Goal: Task Accomplishment & Management: Manage account settings

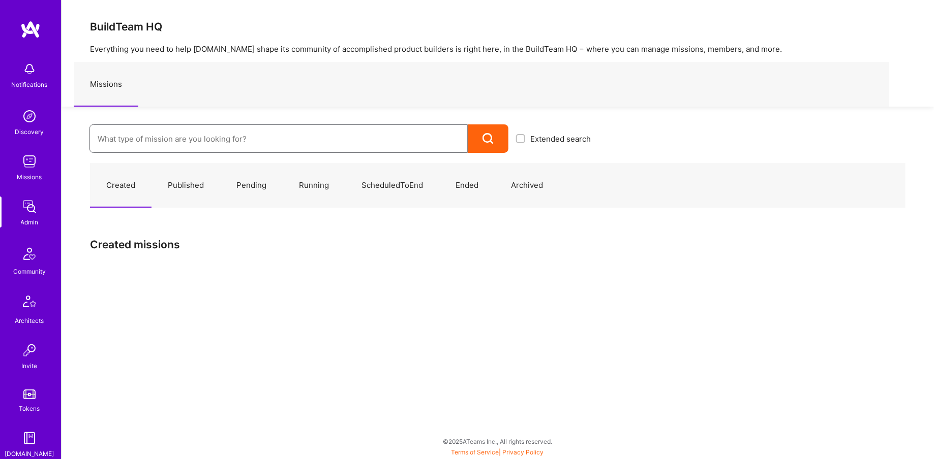
click at [142, 133] on input at bounding box center [279, 139] width 362 height 26
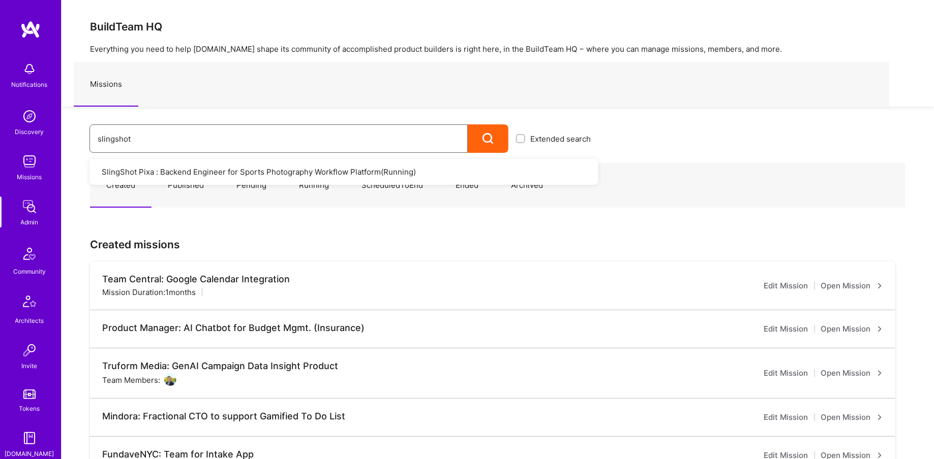
type input "slingshot"
click at [180, 181] on link "SlingShot Pixa : Backend Engineer for Sports Photography Workflow Platform ( Ru…" at bounding box center [343, 172] width 509 height 26
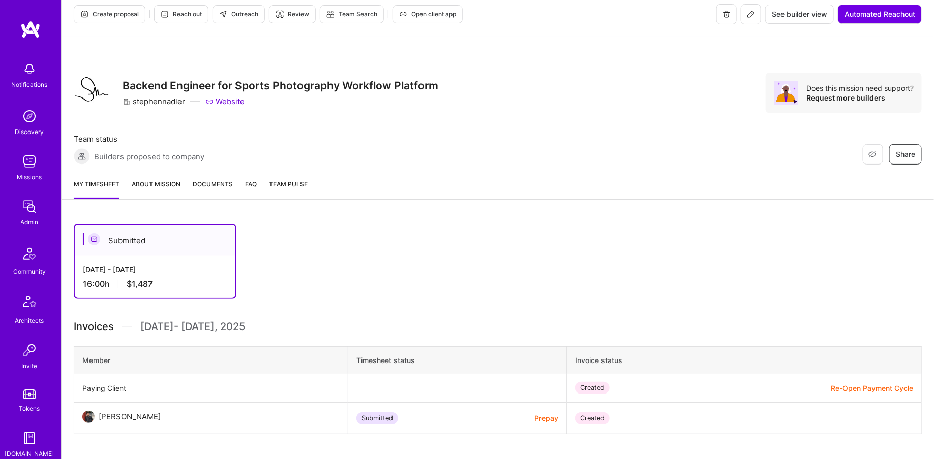
scroll to position [9, 0]
click at [205, 182] on span "Documents" at bounding box center [213, 183] width 40 height 11
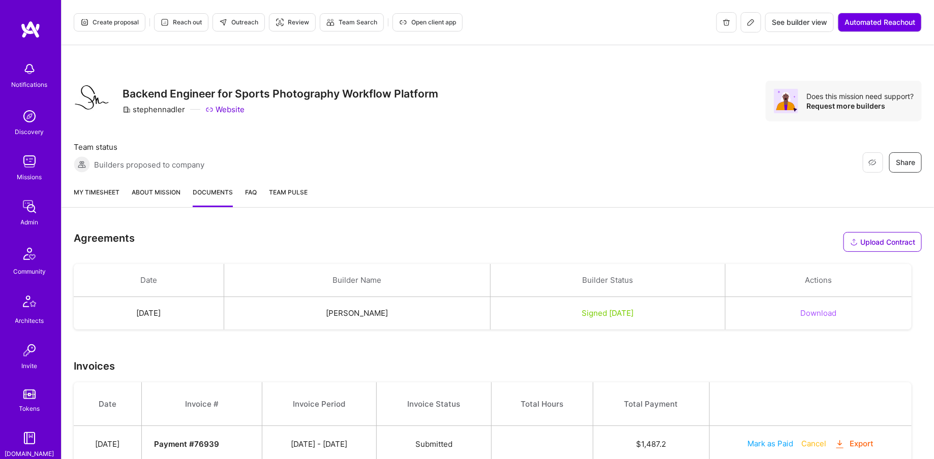
scroll to position [36, 0]
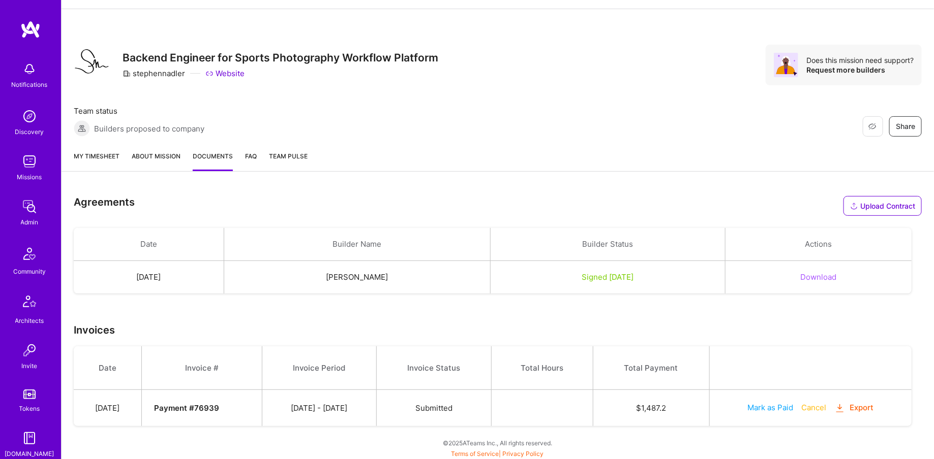
click at [828, 274] on button "Download" at bounding box center [819, 277] width 36 height 11
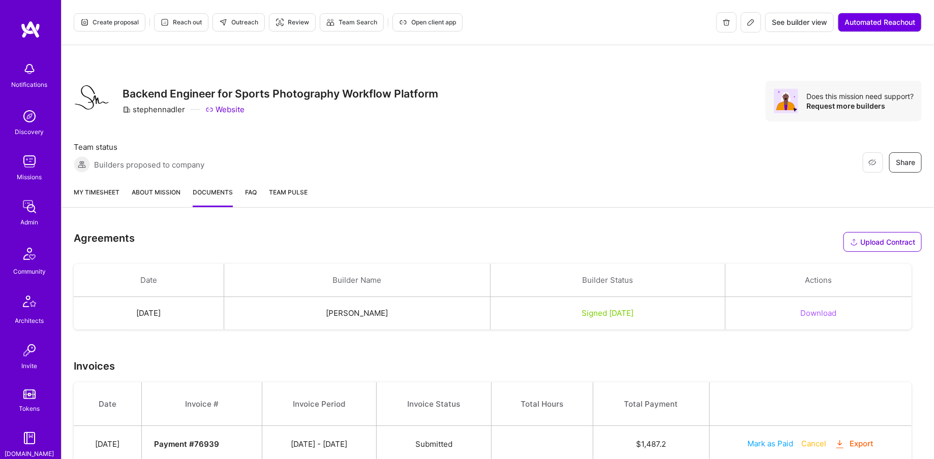
click at [424, 20] on span "Open client app" at bounding box center [427, 22] width 57 height 9
click at [421, 22] on span "Open client app" at bounding box center [427, 22] width 57 height 9
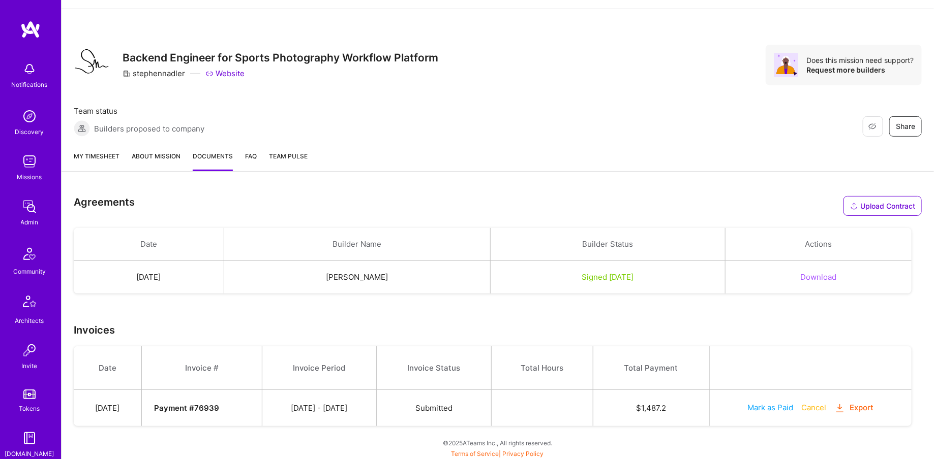
click at [40, 212] on link "Admin" at bounding box center [29, 212] width 63 height 31
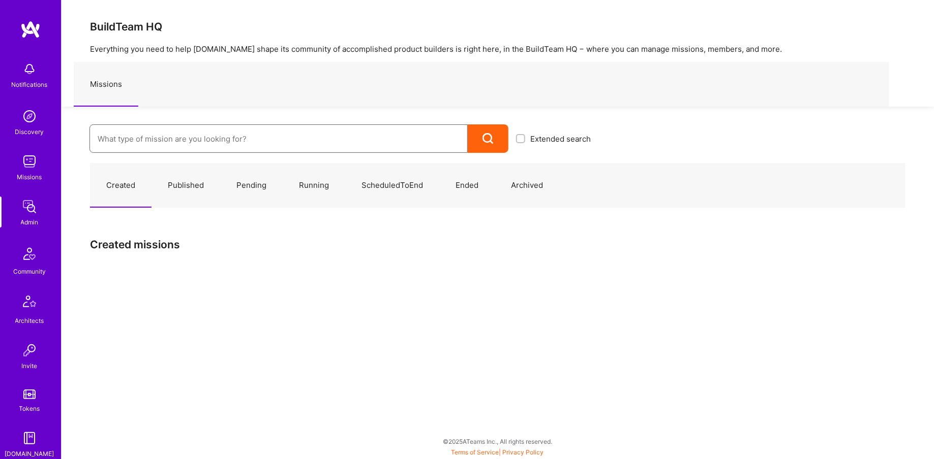
click at [161, 150] on input at bounding box center [279, 139] width 362 height 26
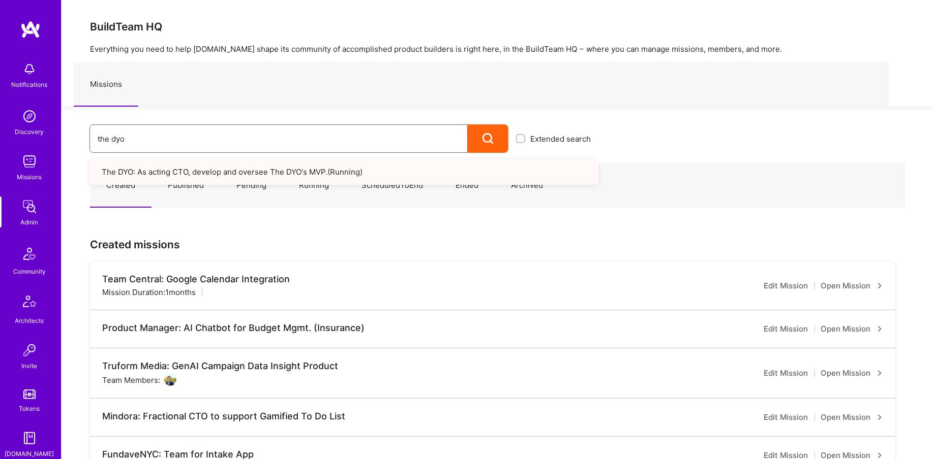
type input "the dyo"
click at [286, 169] on link "The DYO: As acting CTO, develop and oversee The DYO's MVP. ( Running )" at bounding box center [343, 172] width 509 height 26
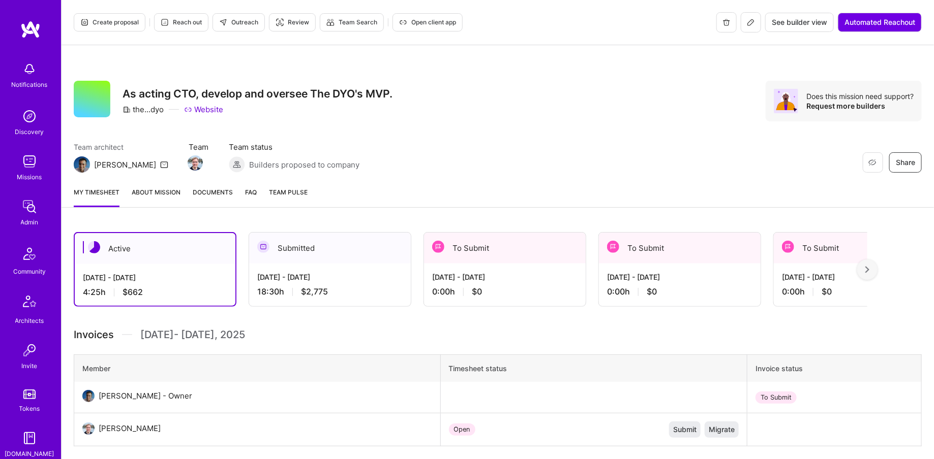
click at [206, 191] on span "Documents" at bounding box center [213, 192] width 40 height 11
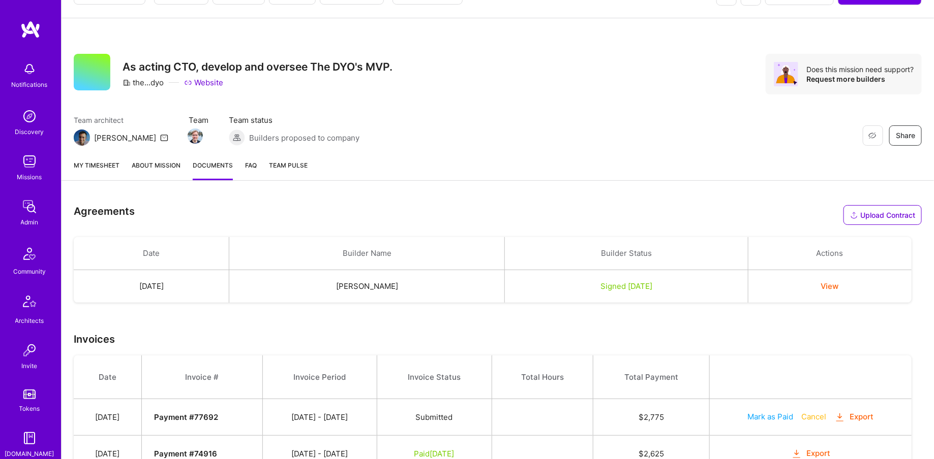
scroll to position [29, 0]
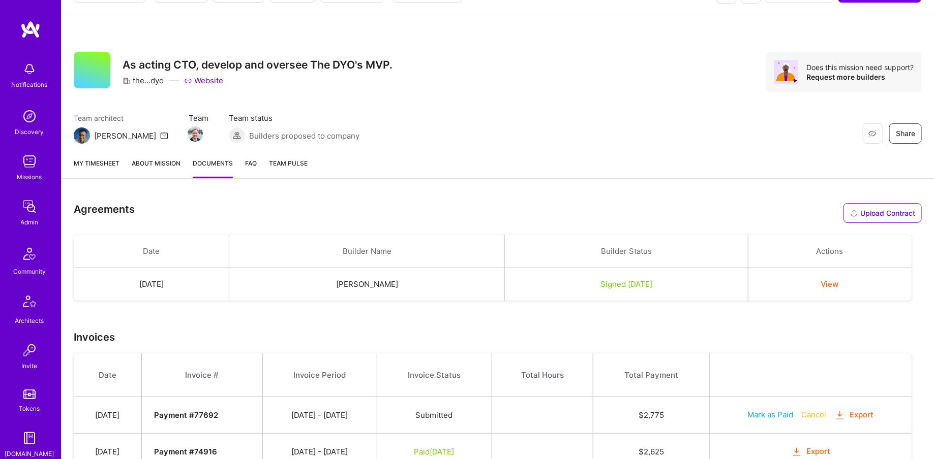
click at [836, 281] on button "View" at bounding box center [830, 284] width 18 height 11
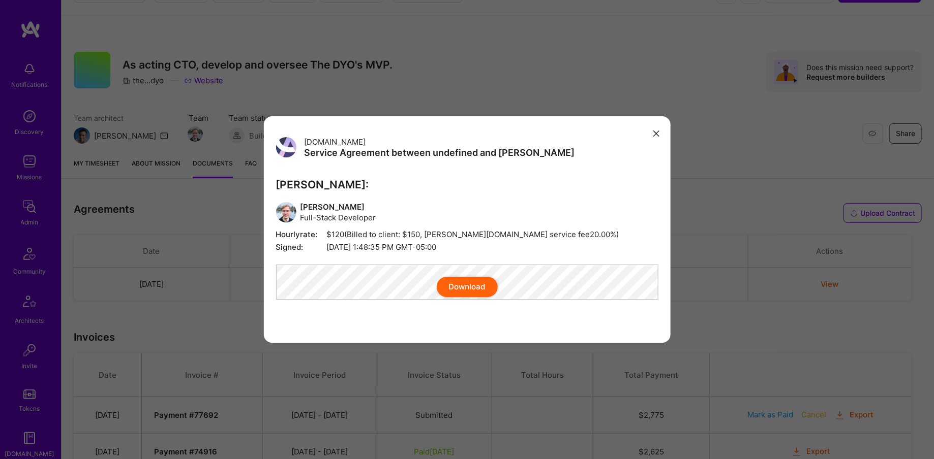
click at [453, 297] on button "Download" at bounding box center [467, 287] width 61 height 20
click at [650, 125] on button "modal" at bounding box center [656, 133] width 12 height 17
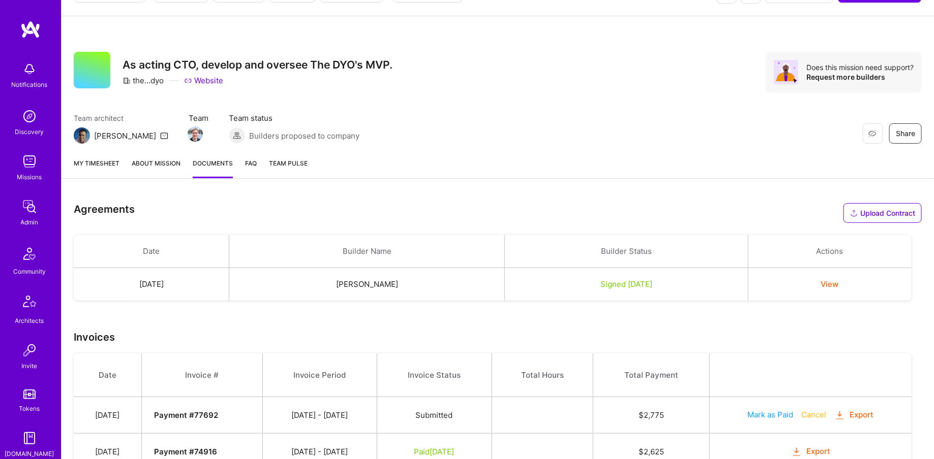
click at [12, 213] on link "Admin" at bounding box center [29, 212] width 63 height 31
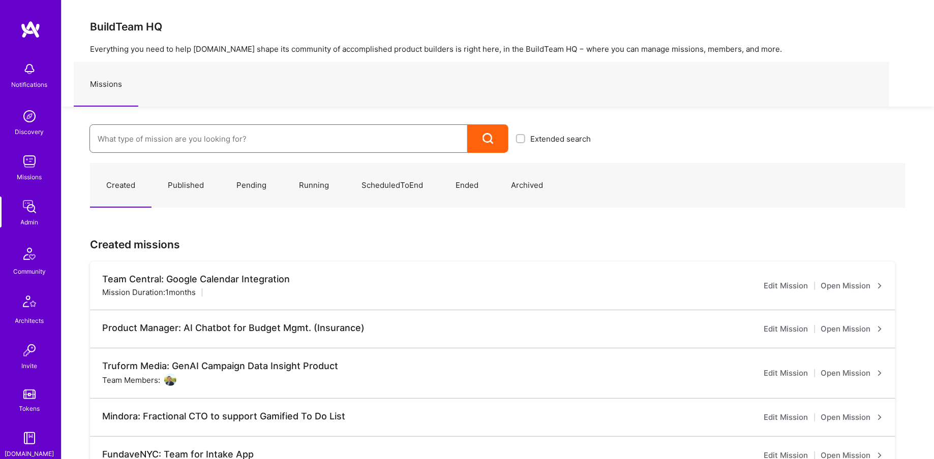
click at [179, 150] on input at bounding box center [279, 139] width 362 height 26
type input "sling"
click at [236, 167] on link "SlingShot Pixa : Backend Engineer for Sports Photography Workflow Platform ( Ru…" at bounding box center [343, 172] width 509 height 26
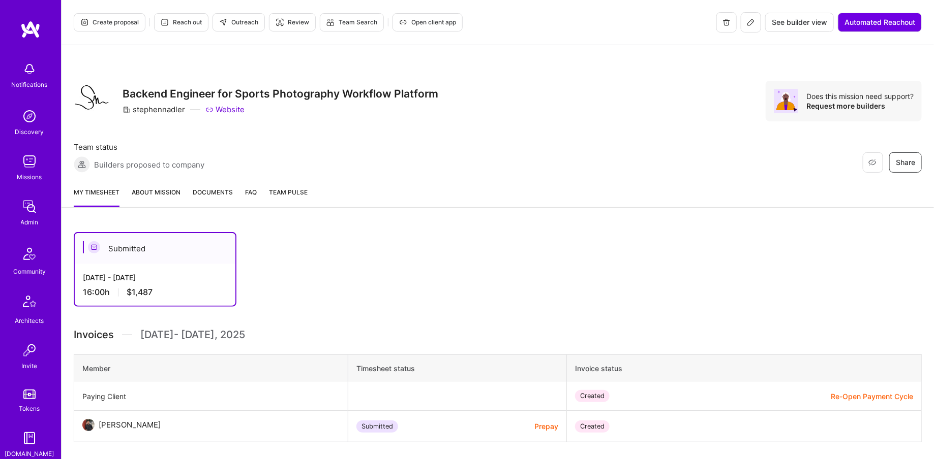
click at [28, 202] on img at bounding box center [29, 207] width 20 height 20
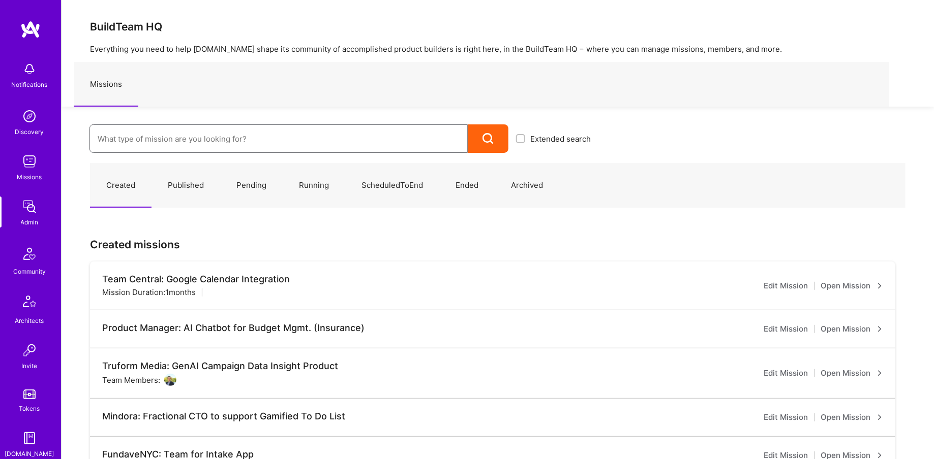
click at [163, 144] on input at bounding box center [279, 139] width 362 height 26
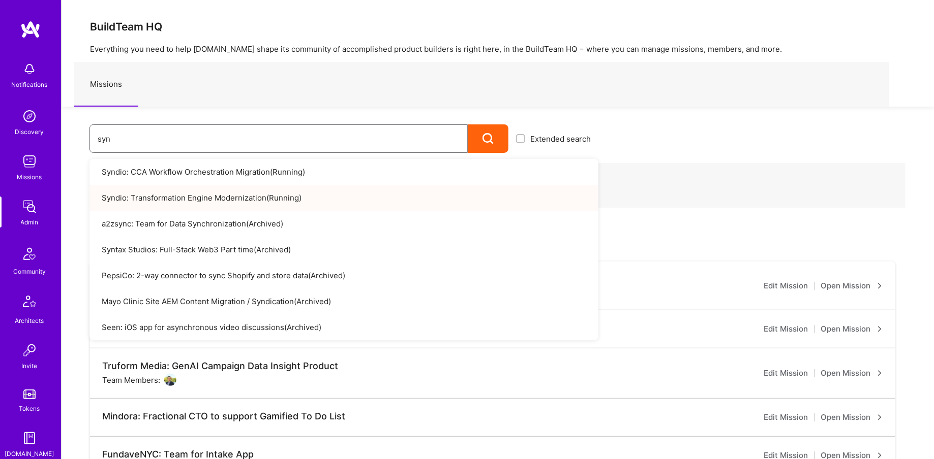
type input "syn"
click at [166, 200] on link "Syndio: Transformation Engine Modernization ( Running )" at bounding box center [343, 198] width 509 height 26
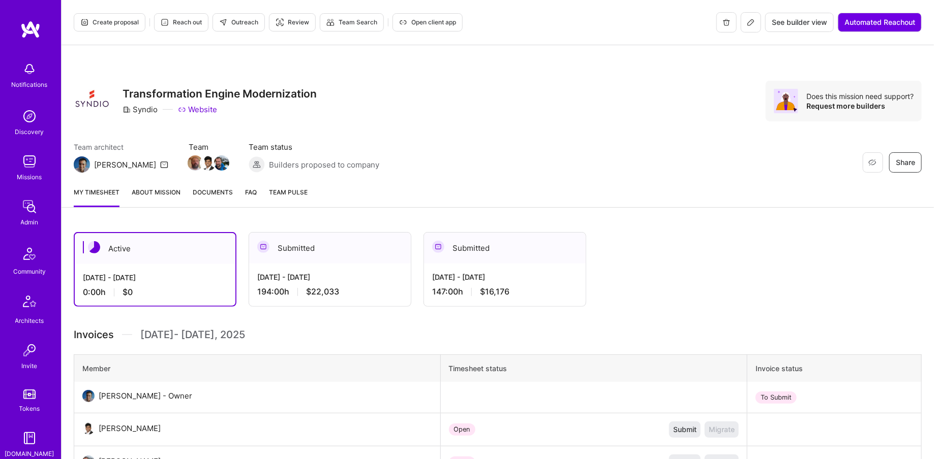
click at [746, 27] on button at bounding box center [751, 22] width 20 height 20
click at [225, 194] on span "Documents" at bounding box center [213, 192] width 40 height 11
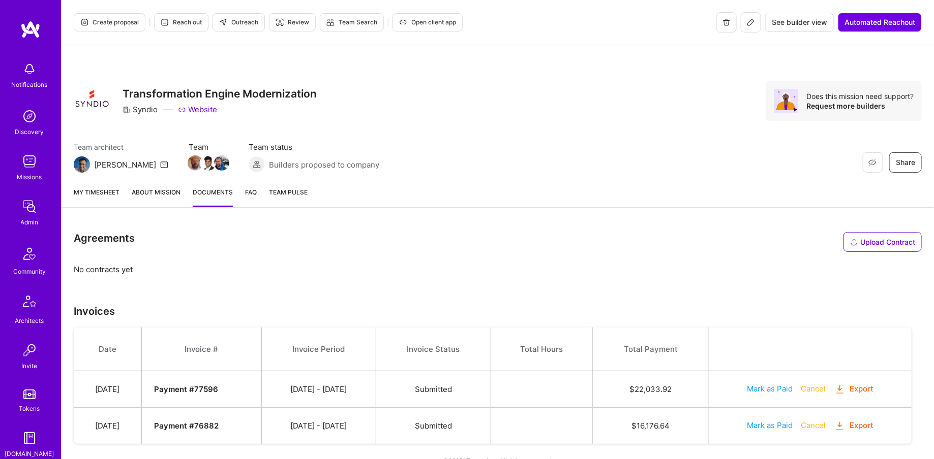
click at [443, 19] on span "Open client app" at bounding box center [427, 22] width 57 height 9
click at [33, 197] on img at bounding box center [29, 207] width 20 height 20
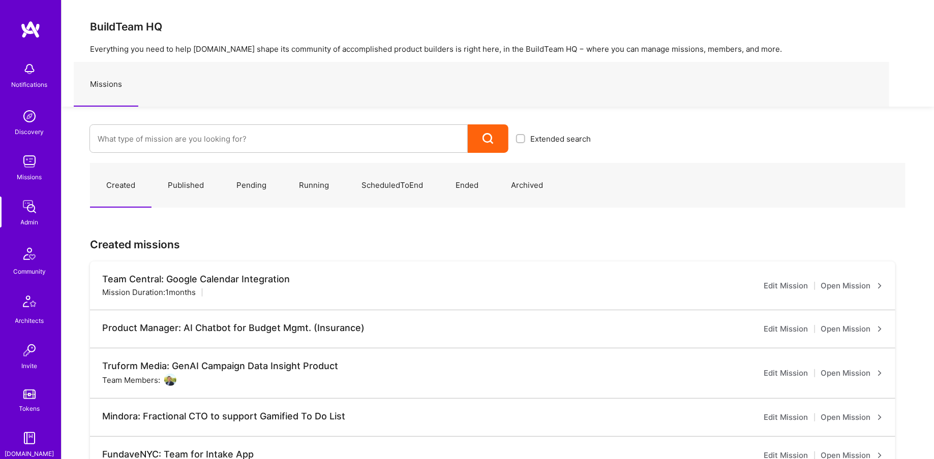
click at [242, 122] on div "Extended search" at bounding box center [329, 130] width 537 height 46
click at [233, 137] on input at bounding box center [279, 139] width 362 height 26
type input "Velon"
click at [235, 169] on link "Velon: Team for Autonomous Procurement Platform ( Running )" at bounding box center [343, 172] width 509 height 26
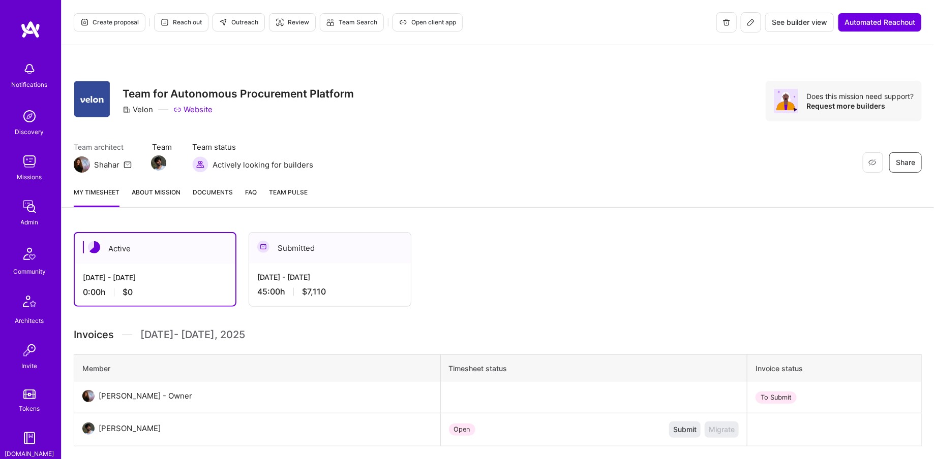
click at [353, 216] on div "Create proposal Reach out Outreach Review Team Search Open client app See build…" at bounding box center [497, 318] width 873 height 636
click at [348, 256] on div "Submitted" at bounding box center [330, 248] width 162 height 31
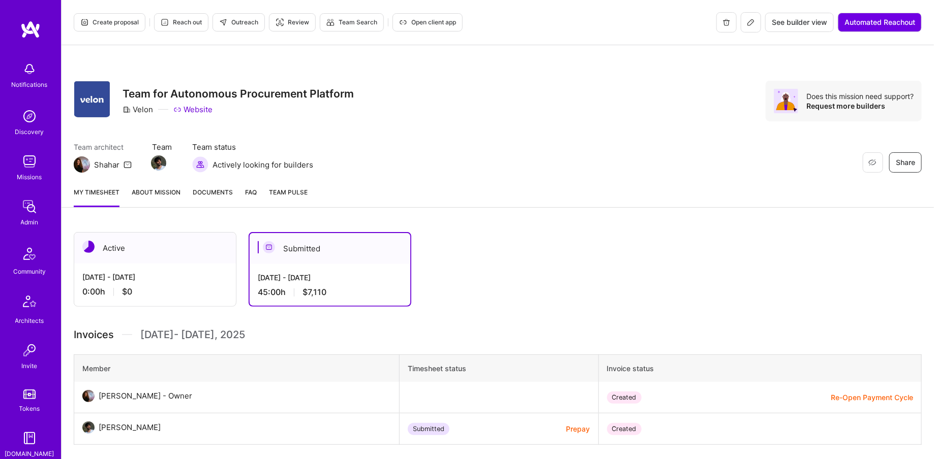
click at [426, 19] on span "Open client app" at bounding box center [427, 22] width 57 height 9
click at [220, 198] on link "Documents" at bounding box center [213, 197] width 40 height 20
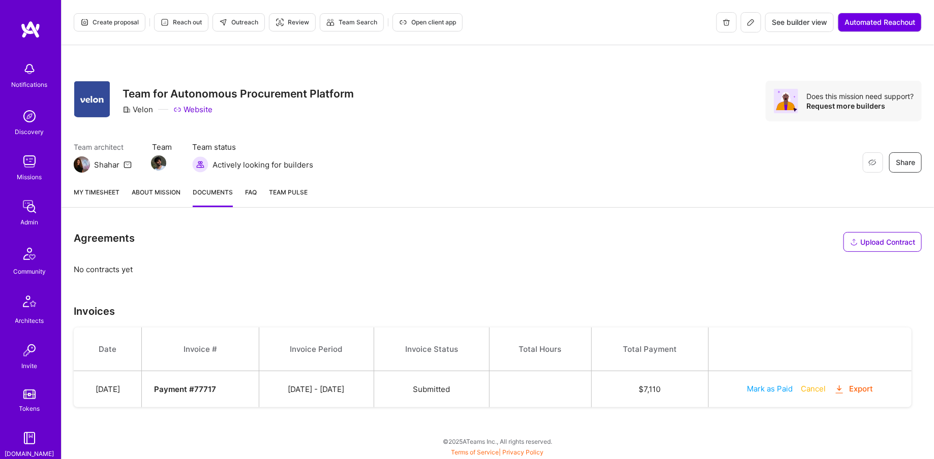
click at [28, 219] on div "Admin" at bounding box center [30, 222] width 18 height 11
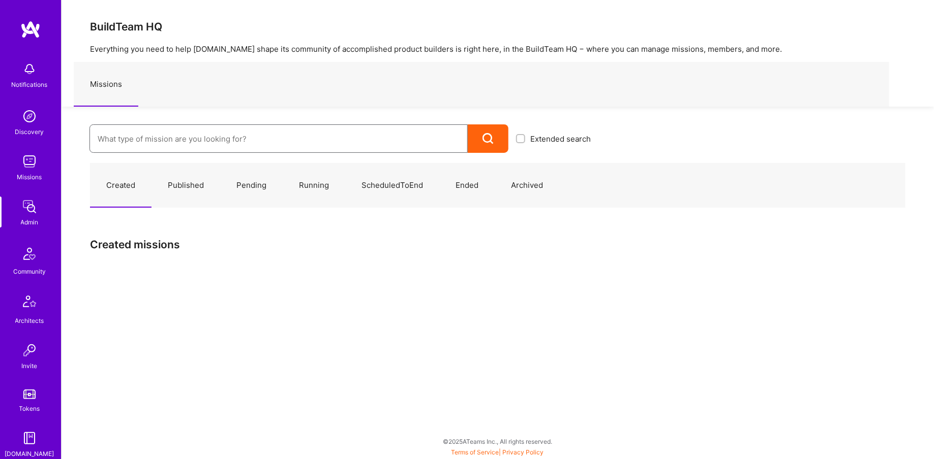
click at [214, 139] on input at bounding box center [279, 139] width 362 height 26
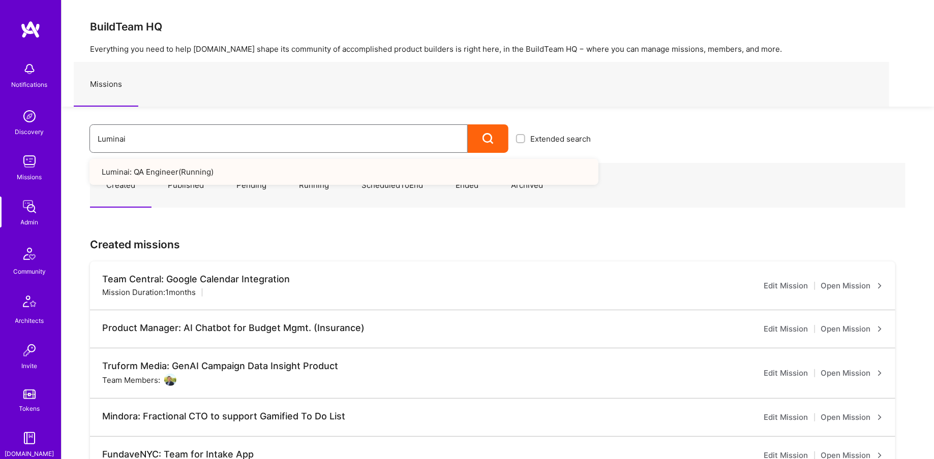
type input "Luminai"
click at [256, 173] on link "Luminai: QA Engineer ( Running )" at bounding box center [343, 172] width 509 height 26
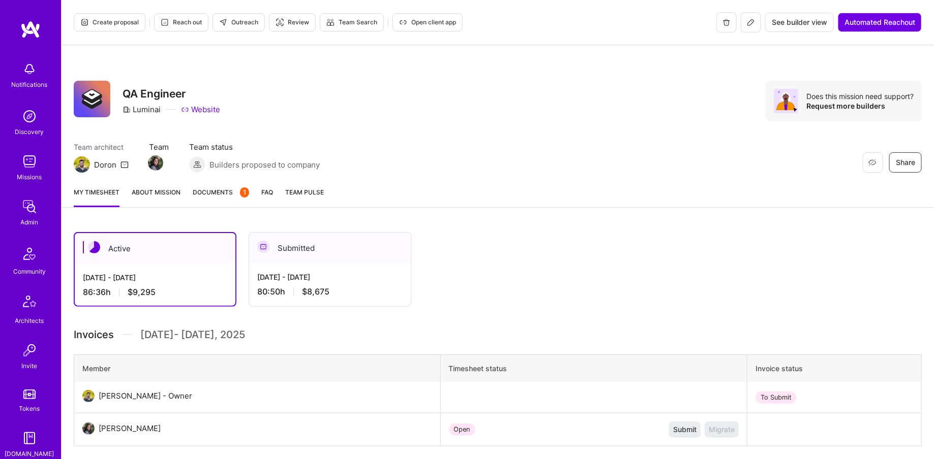
click at [165, 192] on link "About Mission" at bounding box center [156, 197] width 49 height 20
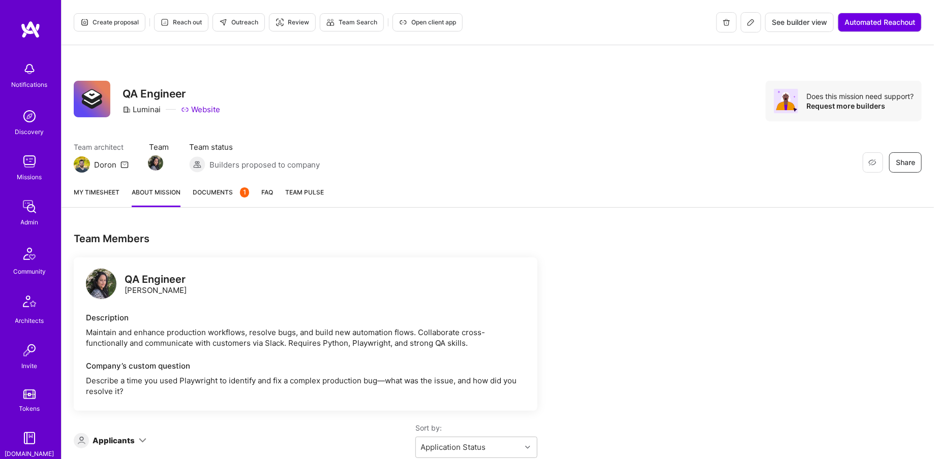
click at [226, 195] on span "Documents 1" at bounding box center [221, 192] width 56 height 11
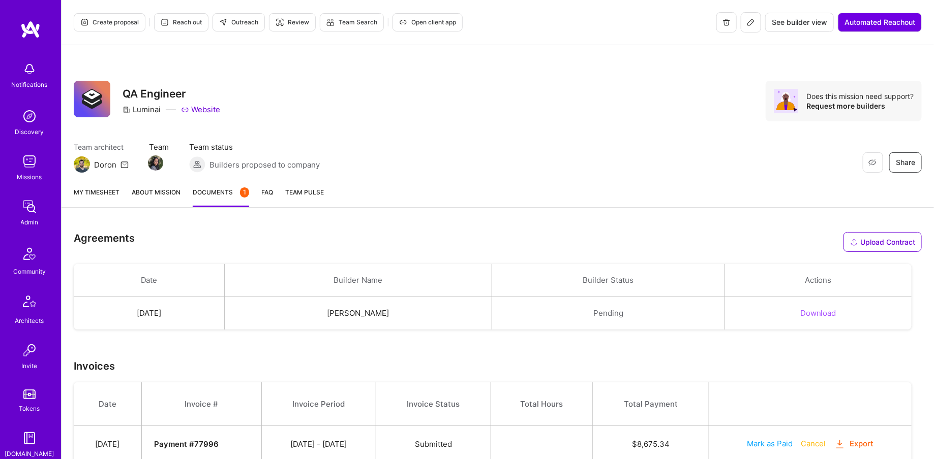
click at [424, 20] on span "Open client app" at bounding box center [427, 22] width 57 height 9
click at [429, 22] on span "Open client app" at bounding box center [427, 22] width 57 height 9
click at [30, 207] on img at bounding box center [29, 207] width 20 height 20
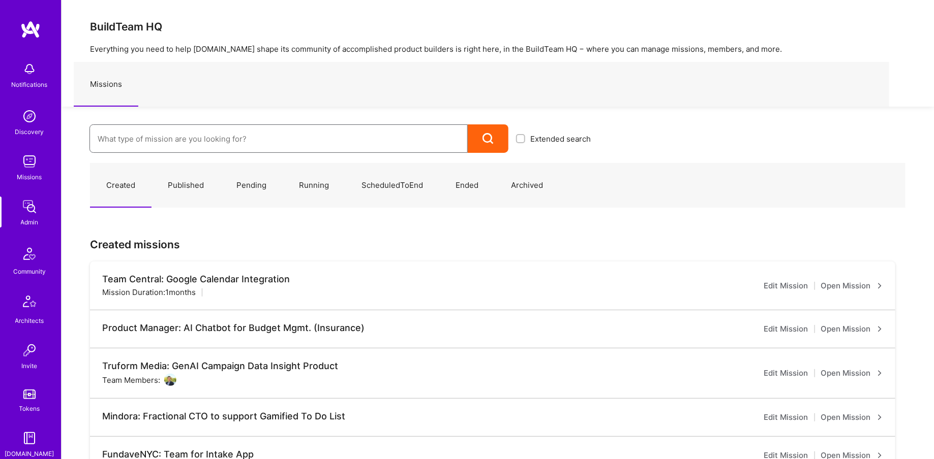
click at [258, 150] on input at bounding box center [279, 139] width 362 height 26
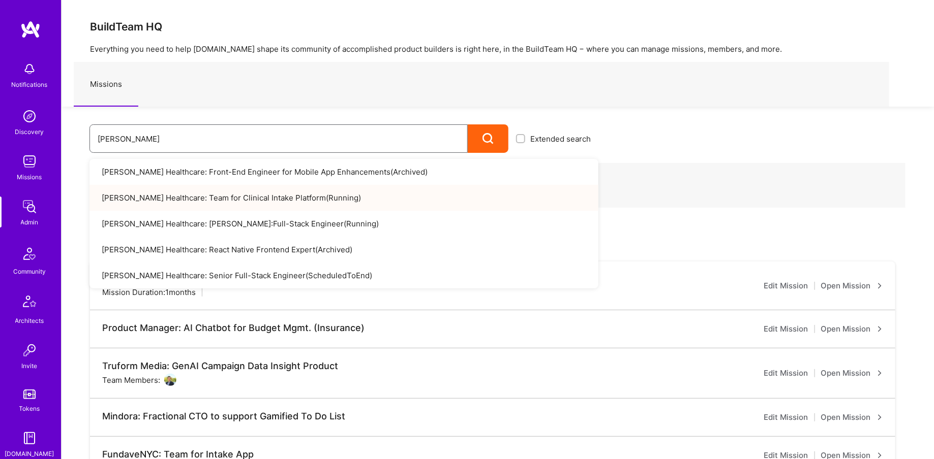
type input "Roger"
click at [271, 195] on link "Roger Healthcare: Team for Clinical Intake Platform ( Running )" at bounding box center [343, 198] width 509 height 26
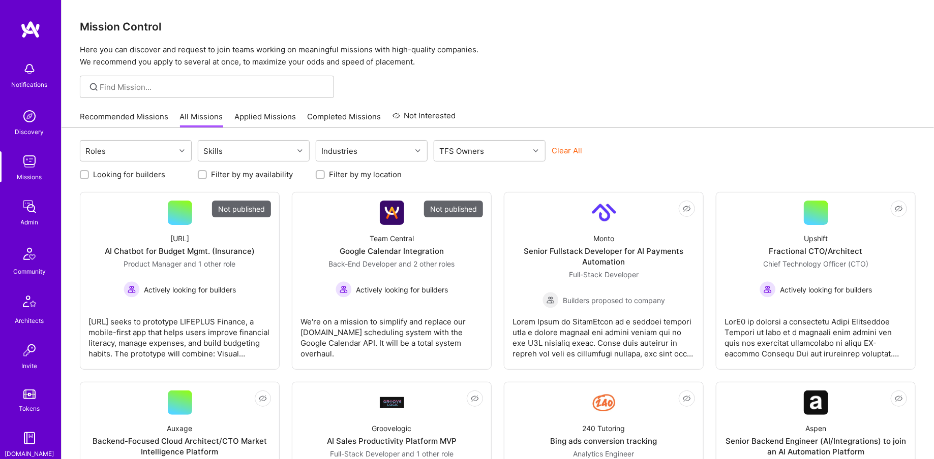
click at [24, 216] on img at bounding box center [29, 207] width 20 height 20
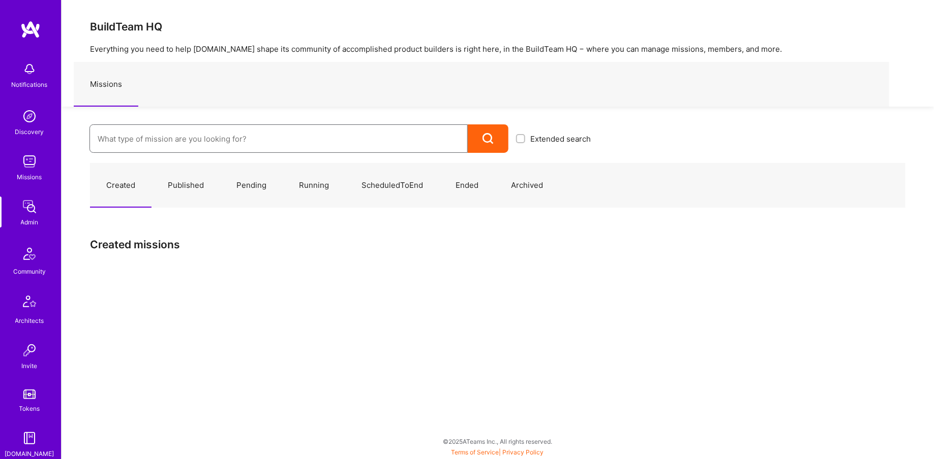
click at [160, 151] on input at bounding box center [279, 139] width 362 height 26
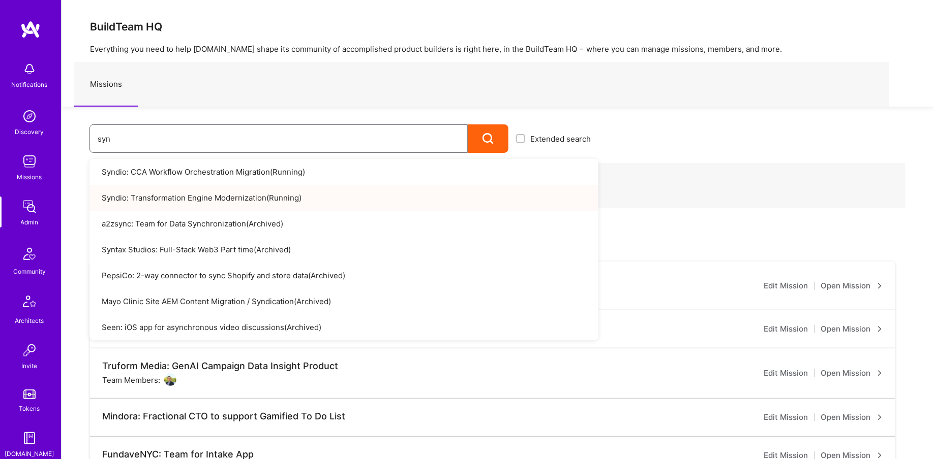
type input "syn"
click at [194, 199] on link "Syndio: Transformation Engine Modernization ( Running )" at bounding box center [343, 198] width 509 height 26
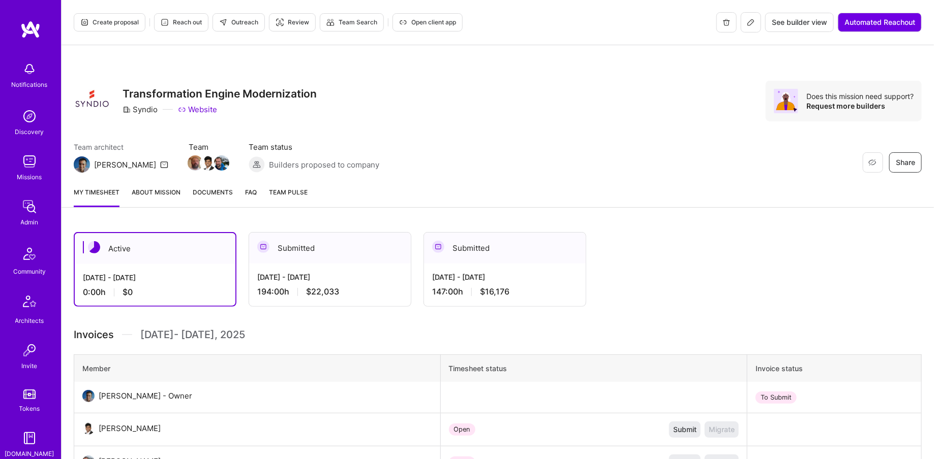
click at [423, 26] on span "Open client app" at bounding box center [427, 22] width 57 height 9
click at [27, 208] on img at bounding box center [29, 207] width 20 height 20
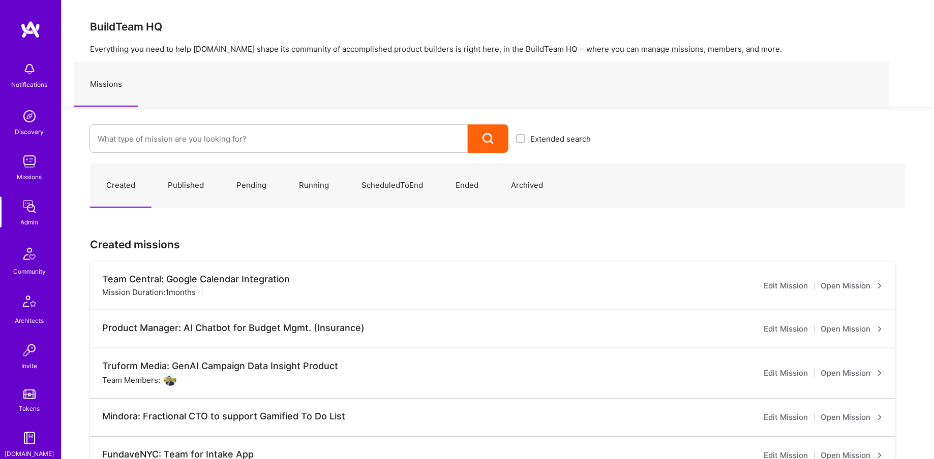
click at [161, 154] on div "Created Published Pending Running ScheduledToEnd Ended Archived Created mission…" at bounding box center [497, 462] width 872 height 619
click at [160, 137] on input at bounding box center [279, 139] width 362 height 26
type input "anyteam"
click at [148, 168] on link "AnyTeam: Team for AI-Powered Sales Platform ( Running )" at bounding box center [343, 172] width 509 height 26
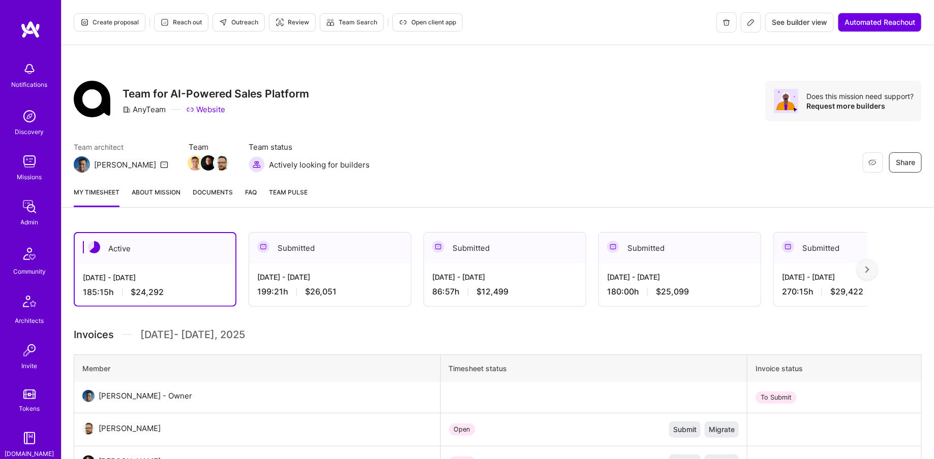
click at [426, 25] on span "Open client app" at bounding box center [427, 22] width 57 height 9
click at [33, 207] on img at bounding box center [29, 207] width 20 height 20
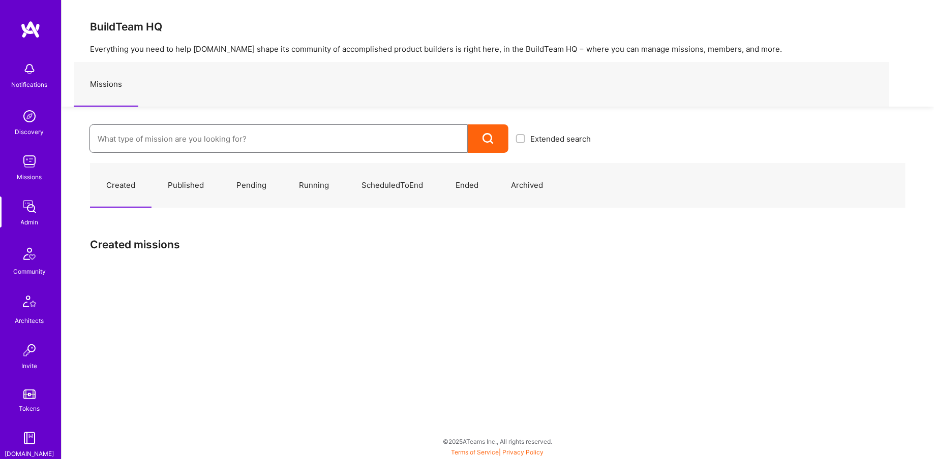
click at [183, 149] on input at bounding box center [279, 139] width 362 height 26
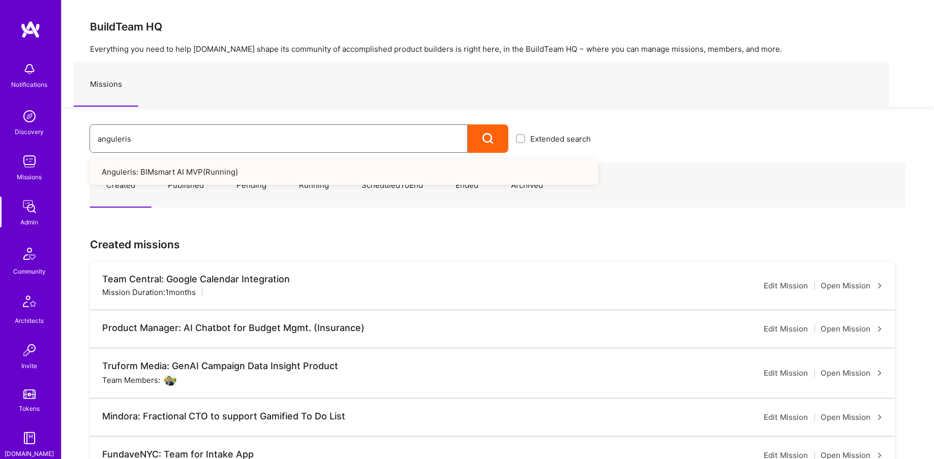
type input "anguleris"
click at [181, 173] on link "Anguleris: BIMsmart AI MVP ( Running )" at bounding box center [343, 172] width 509 height 26
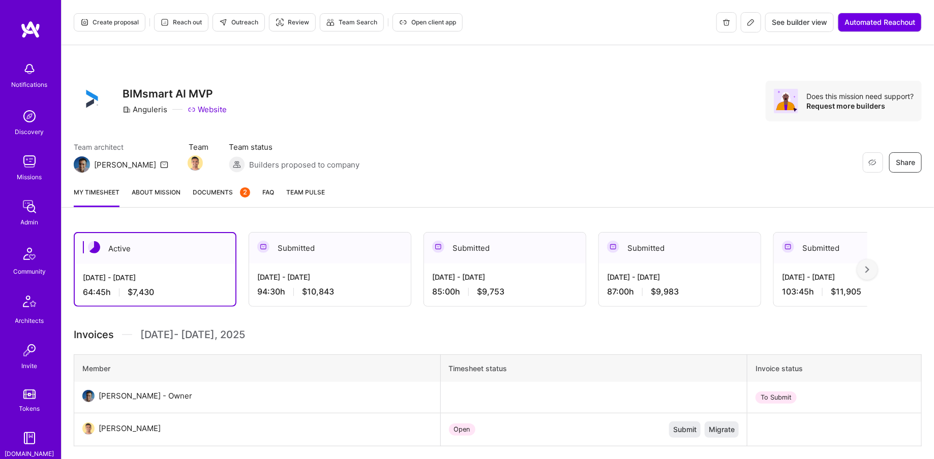
click at [428, 21] on span "Open client app" at bounding box center [427, 22] width 57 height 9
click at [34, 216] on img at bounding box center [29, 207] width 20 height 20
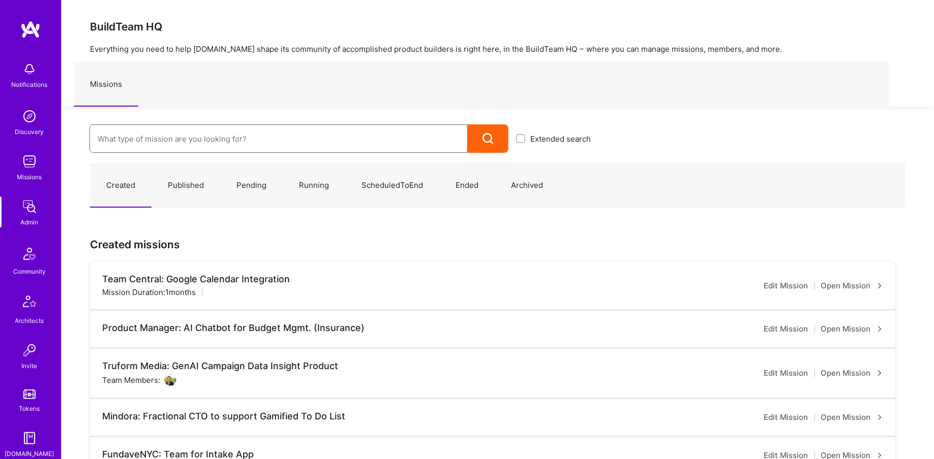
click at [171, 130] on input at bounding box center [279, 139] width 362 height 26
type input "robynn"
click at [239, 168] on link "Robynn AI: Full-Stack Engineer to Build Multi-Agent Marketing Platform ( Runnin…" at bounding box center [343, 172] width 509 height 26
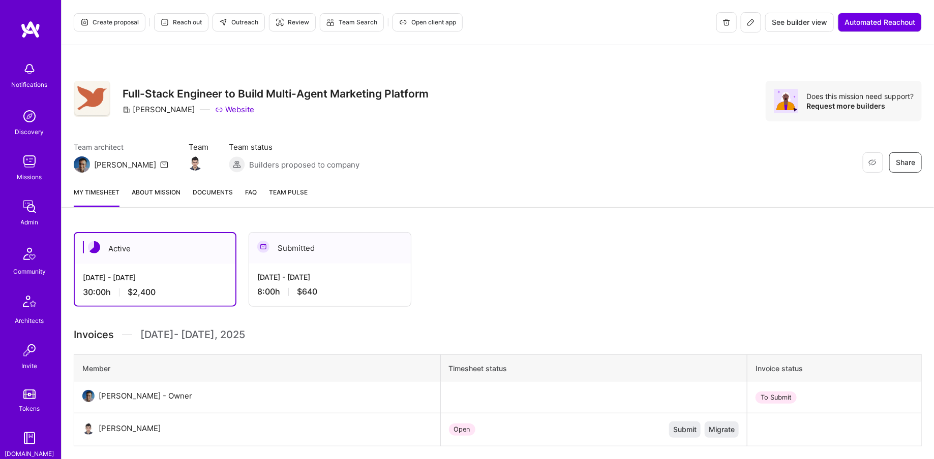
click at [406, 21] on span "Open client app" at bounding box center [427, 22] width 57 height 9
click at [22, 199] on img at bounding box center [29, 207] width 20 height 20
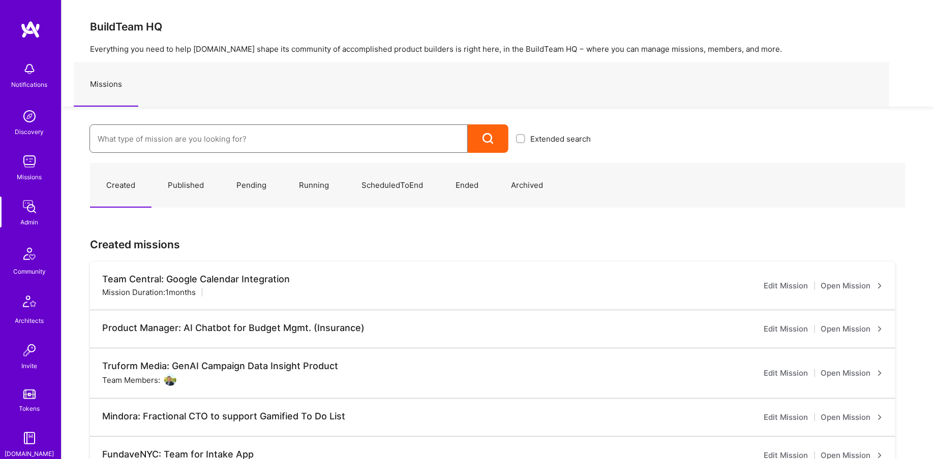
click at [177, 147] on input at bounding box center [279, 139] width 362 height 26
type input "Velon"
click at [218, 166] on link "Velon: Team for Autonomous Procurement Platform ( Running )" at bounding box center [343, 172] width 509 height 26
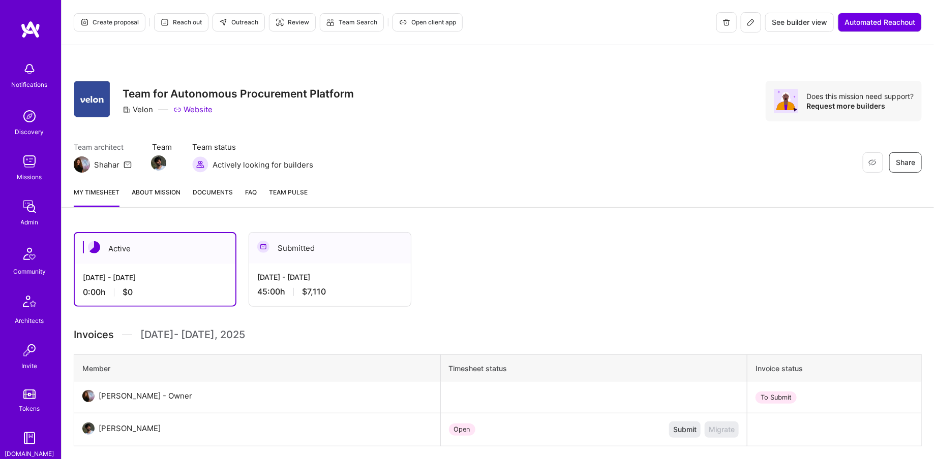
click at [436, 17] on button "Open client app" at bounding box center [427, 22] width 70 height 18
click at [27, 210] on img at bounding box center [29, 207] width 20 height 20
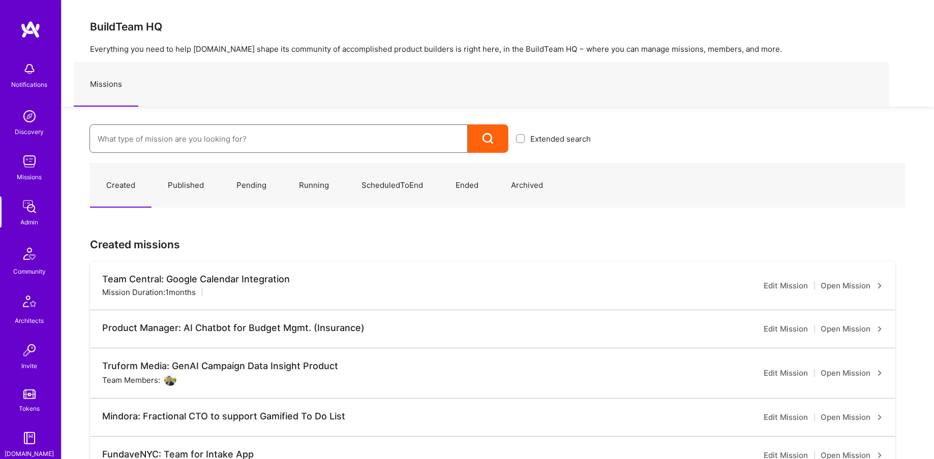
click at [170, 137] on input at bounding box center [279, 139] width 362 height 26
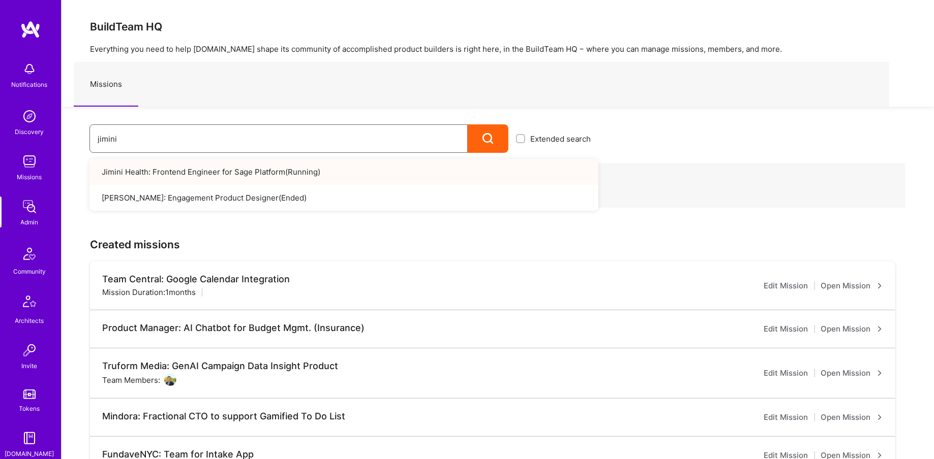
type input "jimini"
click at [264, 178] on link "Jimini Health: Frontend Engineer for Sage Platform ( Running )" at bounding box center [343, 172] width 509 height 26
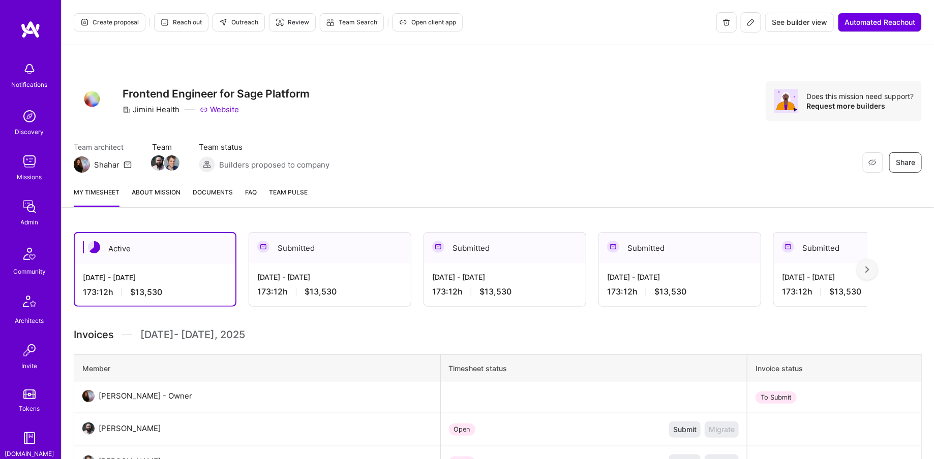
click at [747, 21] on icon at bounding box center [751, 22] width 8 height 8
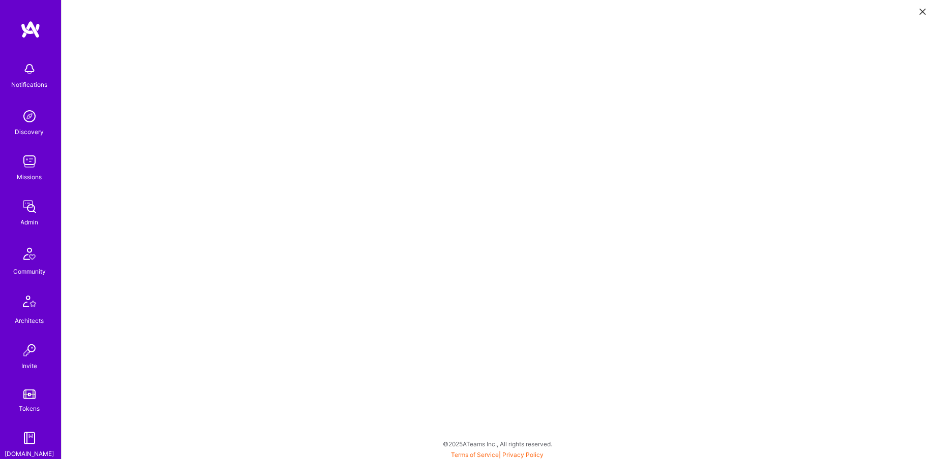
click at [30, 207] on img at bounding box center [29, 207] width 20 height 20
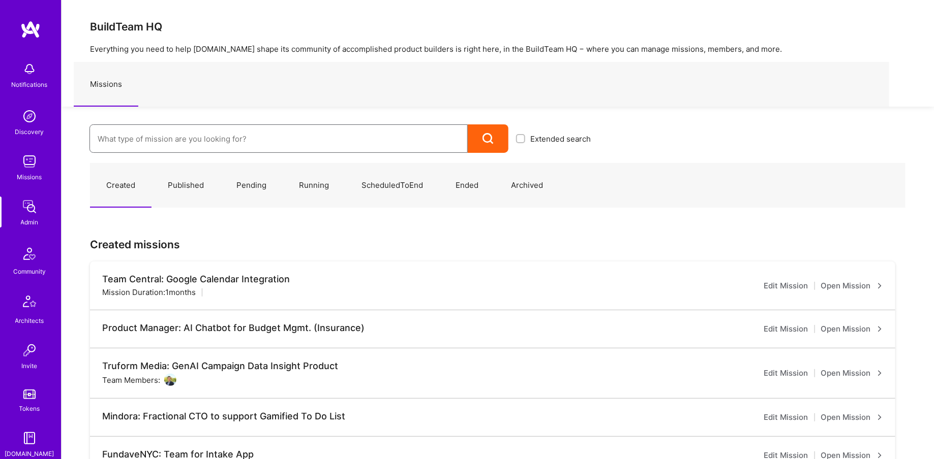
click at [140, 141] on input at bounding box center [279, 139] width 362 height 26
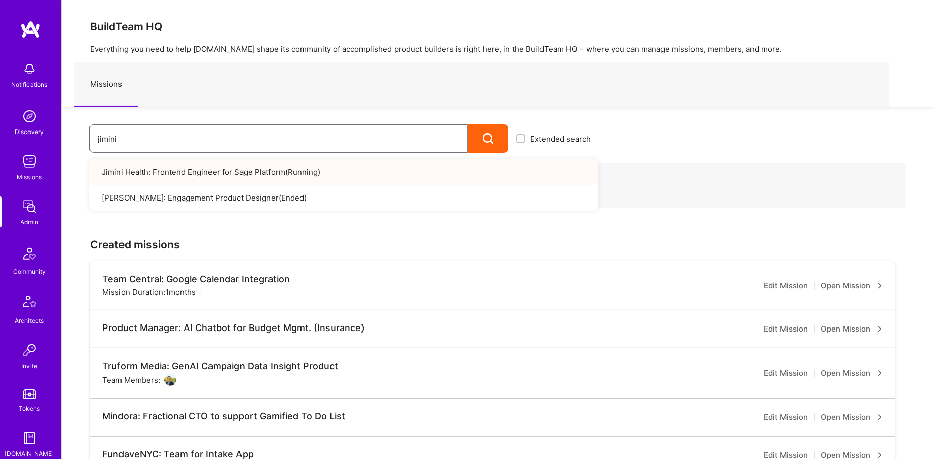
type input "jimini"
click at [195, 180] on link "Jimini Health: Frontend Engineer for Sage Platform ( Running )" at bounding box center [343, 172] width 509 height 26
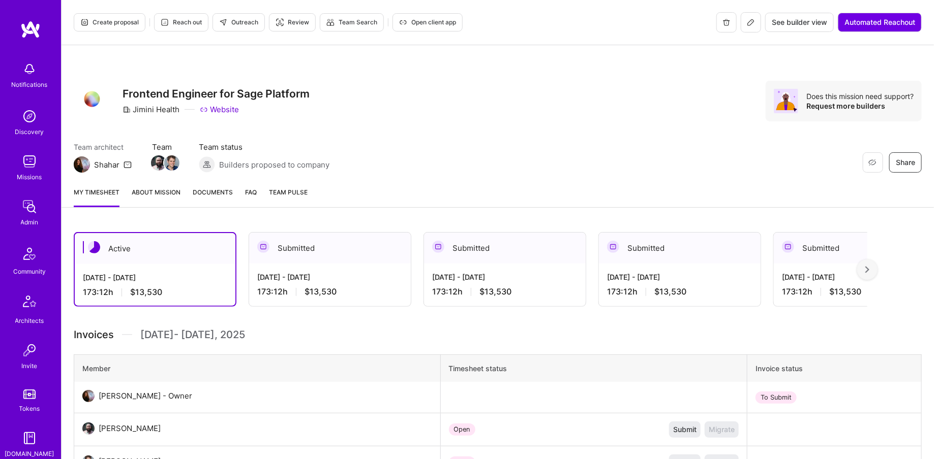
click at [419, 27] on button "Open client app" at bounding box center [427, 22] width 70 height 18
click at [40, 211] on link "Admin" at bounding box center [29, 212] width 63 height 31
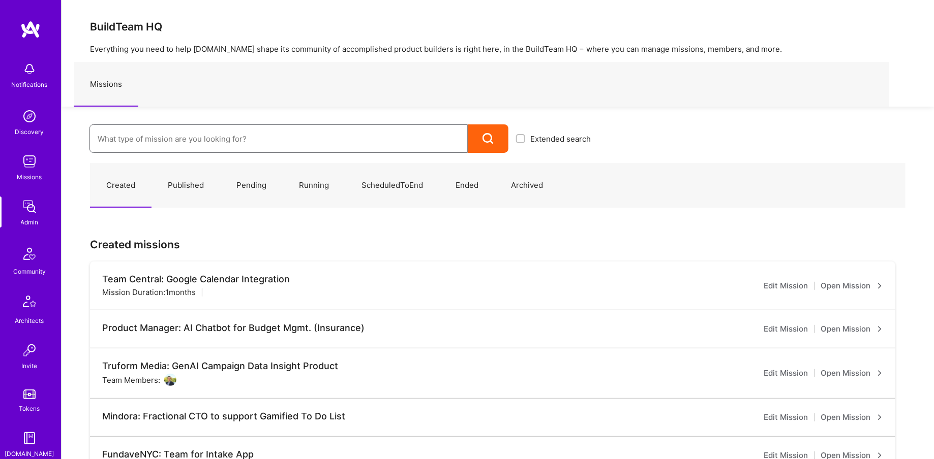
click at [246, 128] on input at bounding box center [279, 139] width 362 height 26
type input "meettie"
click at [251, 169] on link "Meettie: Tracking Infrastructure Lead ( Running )" at bounding box center [343, 172] width 509 height 26
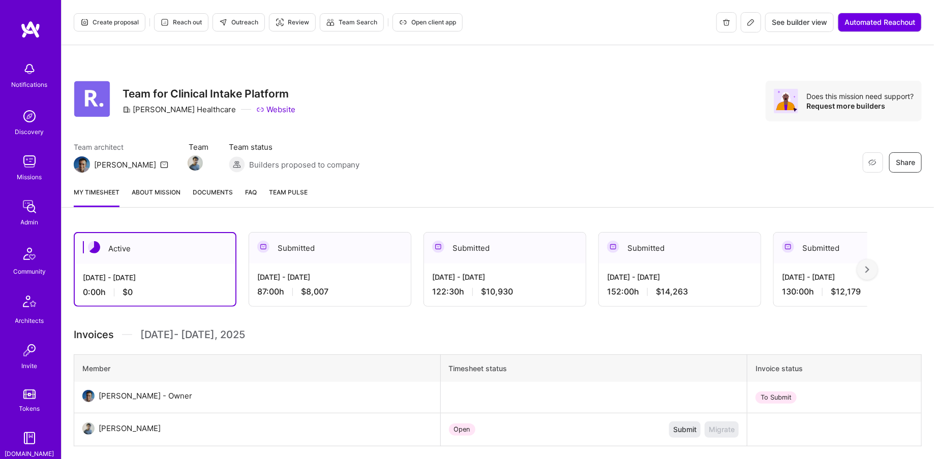
click at [203, 198] on link "Documents" at bounding box center [213, 197] width 40 height 20
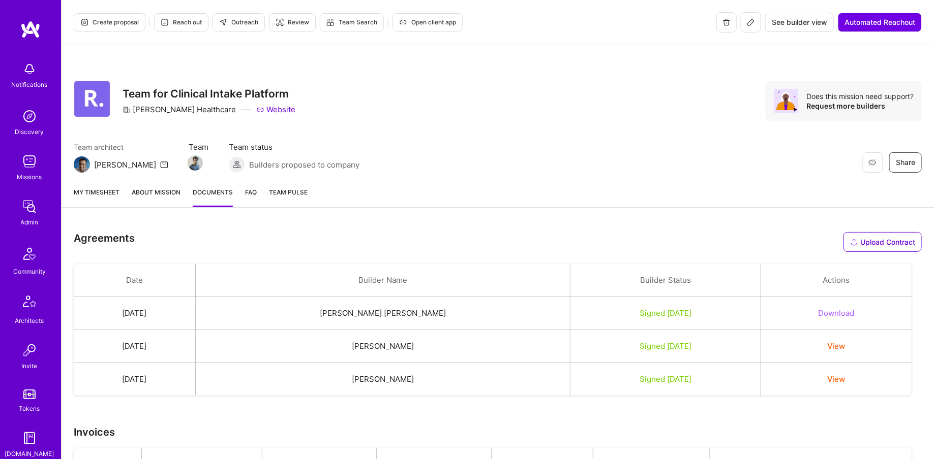
click at [832, 380] on button "View" at bounding box center [836, 379] width 18 height 11
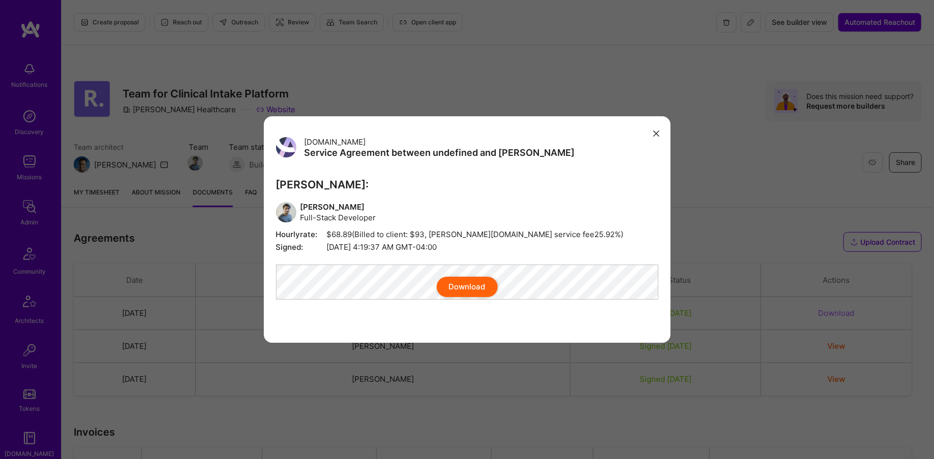
click at [475, 62] on div "A.Team Service Agreement between undefined and A.Teamer A.Teamer: Rishav Anand …" at bounding box center [467, 229] width 934 height 459
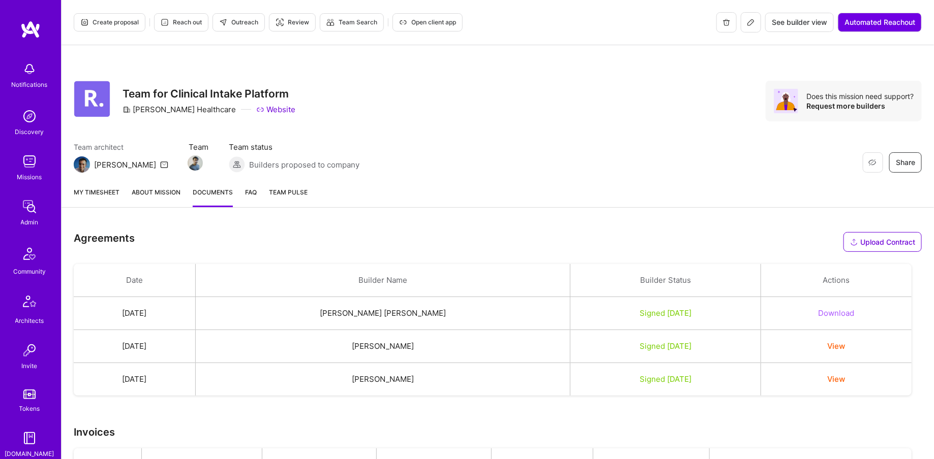
click at [451, 25] on span "Open client app" at bounding box center [427, 22] width 57 height 9
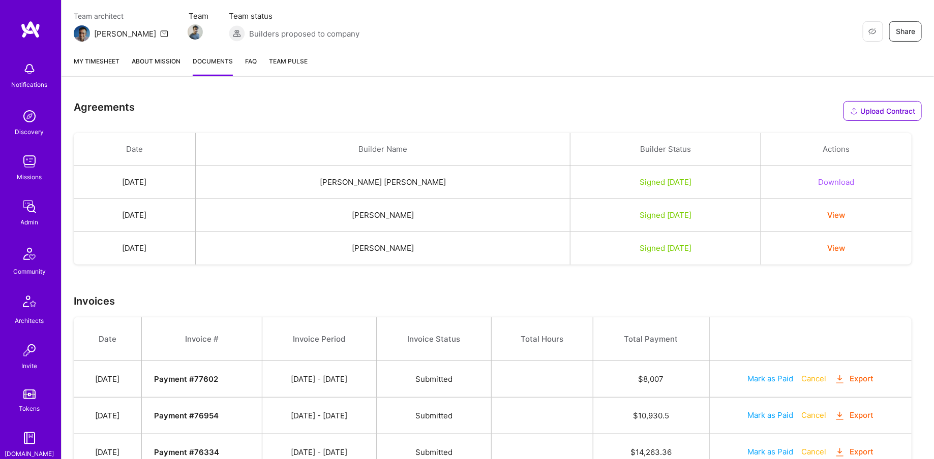
scroll to position [132, 0]
click at [34, 205] on img at bounding box center [29, 207] width 20 height 20
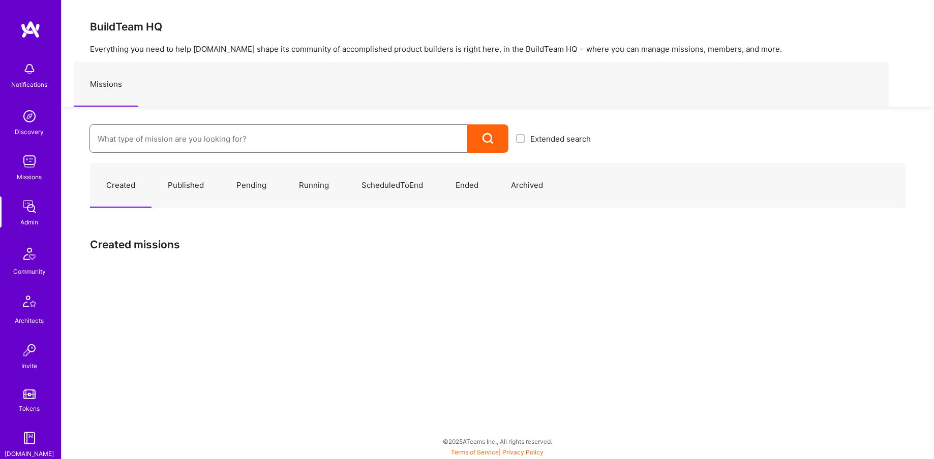
click at [224, 150] on input at bounding box center [279, 139] width 362 height 26
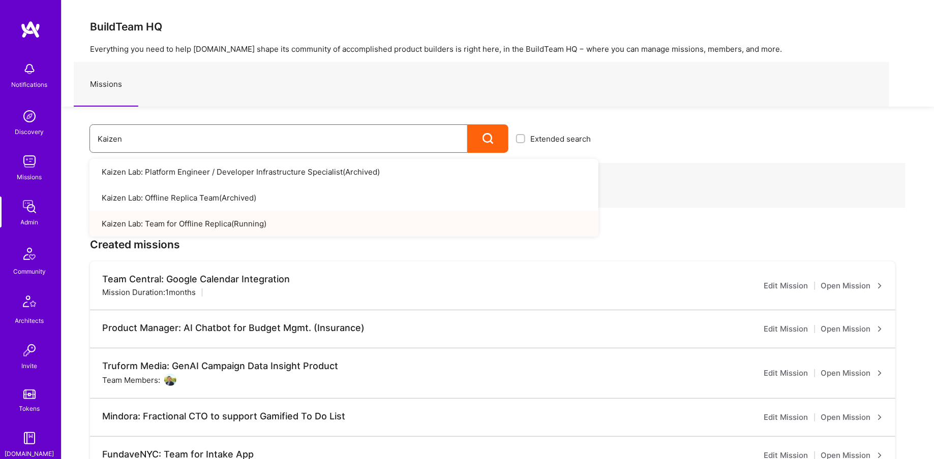
type input "Kaizen"
click at [231, 219] on link "Kaizen Lab: Team for Offline Replica ( Running )" at bounding box center [343, 224] width 509 height 26
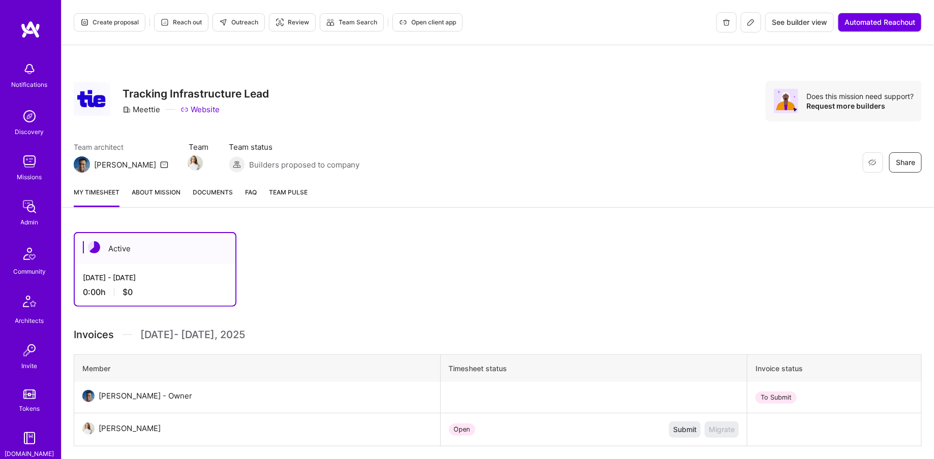
click at [756, 27] on button at bounding box center [751, 22] width 20 height 20
click at [438, 21] on span "Open client app" at bounding box center [427, 22] width 57 height 9
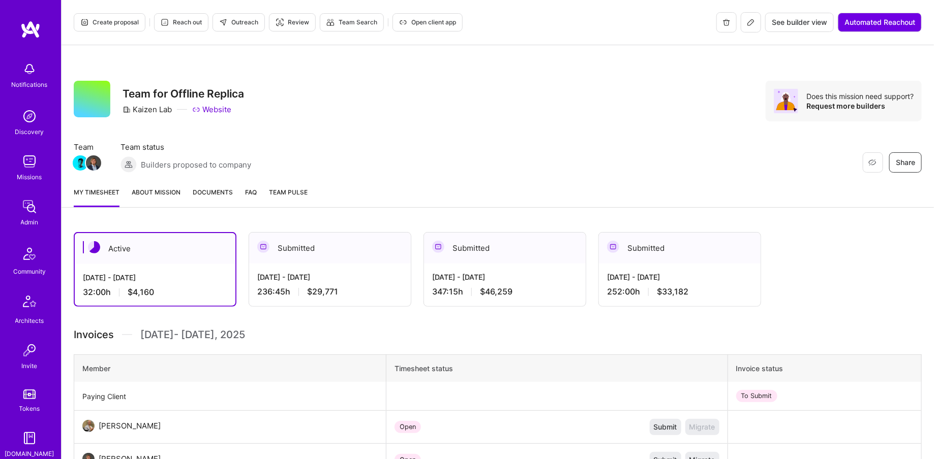
click at [438, 25] on span "Open client app" at bounding box center [427, 22] width 57 height 9
